Goal: Information Seeking & Learning: Learn about a topic

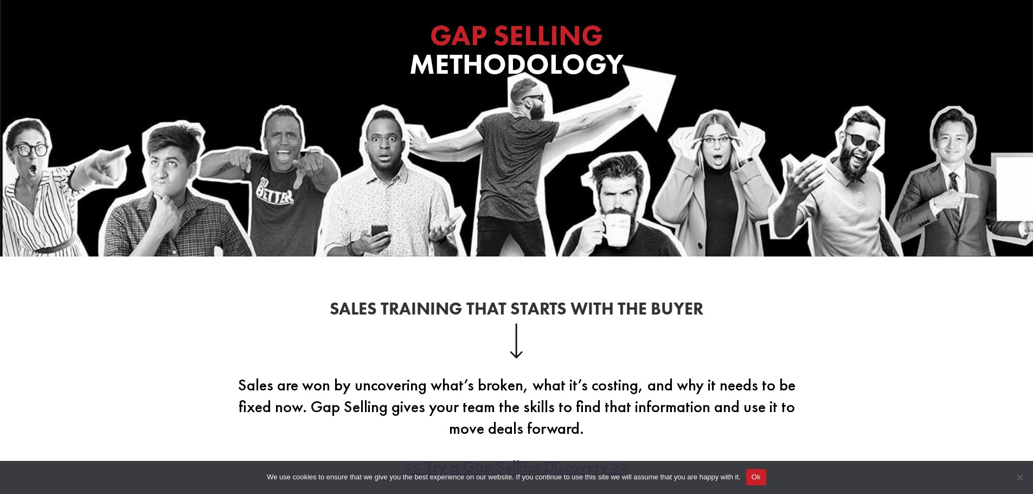
scroll to position [181, 0]
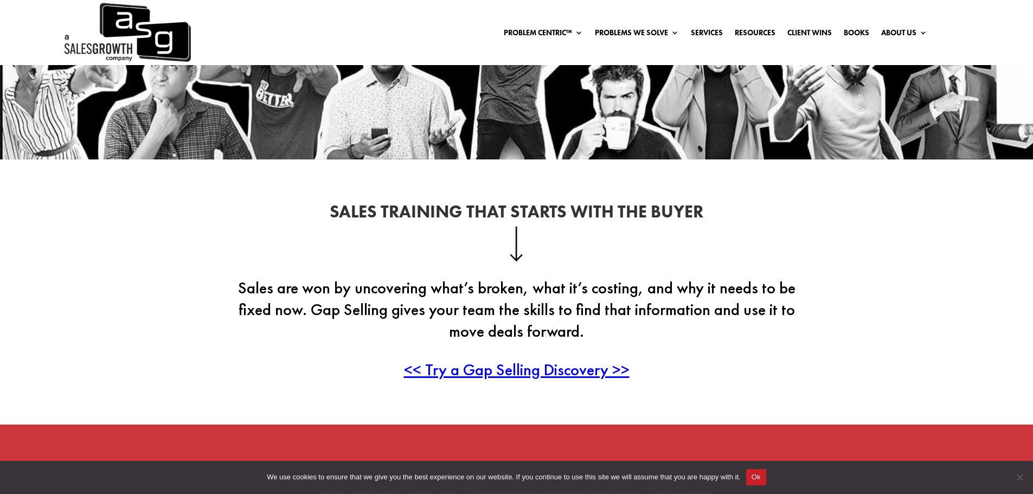
click at [482, 374] on span "<< Try a Gap Selling Discovery >>" at bounding box center [517, 369] width 226 height 21
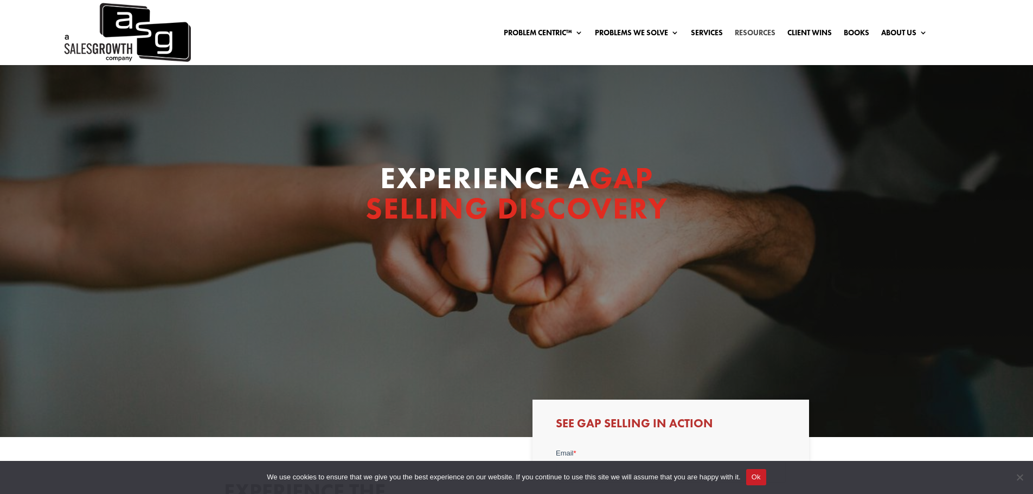
click at [758, 34] on link "Resources" at bounding box center [755, 35] width 41 height 12
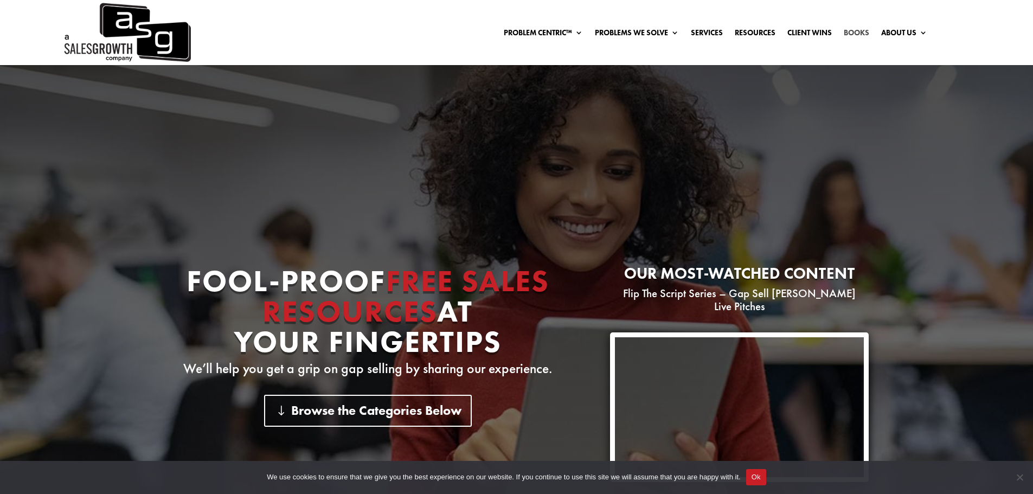
click at [852, 30] on link "Books" at bounding box center [856, 35] width 25 height 12
